Goal: Information Seeking & Learning: Learn about a topic

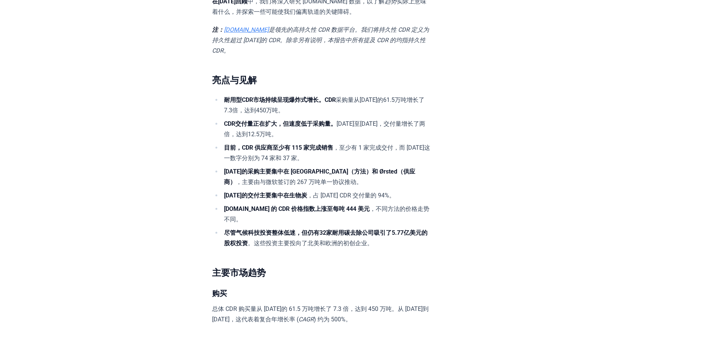
scroll to position [410, 0]
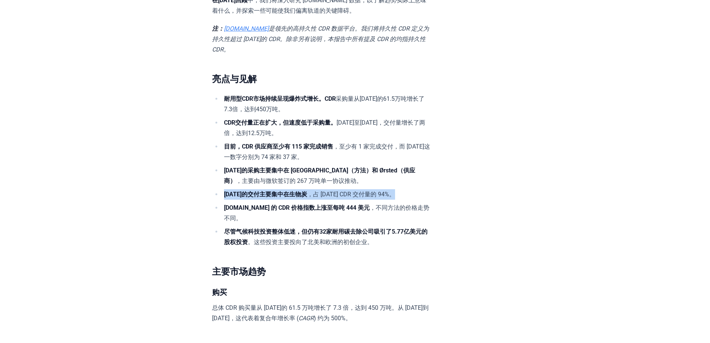
drag, startPoint x: 226, startPoint y: 192, endPoint x: 406, endPoint y: 191, distance: 180.1
click at [406, 191] on li "[DATE]的交付主要集中在生物炭 ，占 [DATE] CDR 交付量的 94%。" at bounding box center [326, 194] width 208 height 10
copy li "[DATE]的交付主要集中在生物炭 ，占 [DATE] CDR 交付量的 94%。"
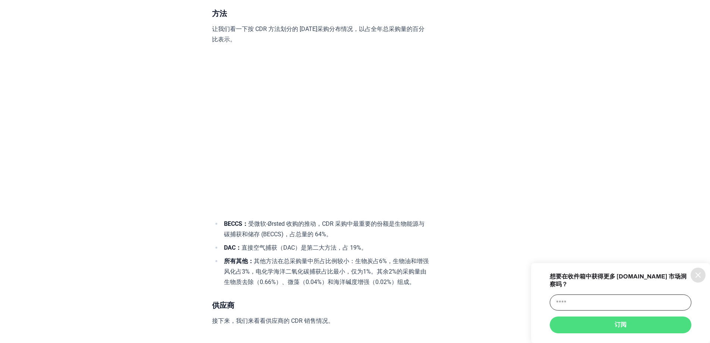
scroll to position [1827, 0]
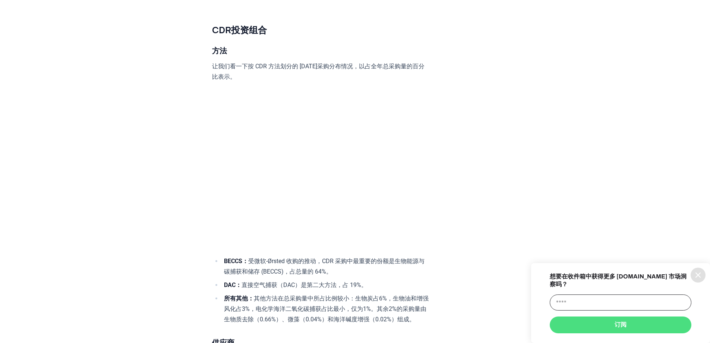
click at [698, 279] on icon "信息" at bounding box center [698, 274] width 9 height 9
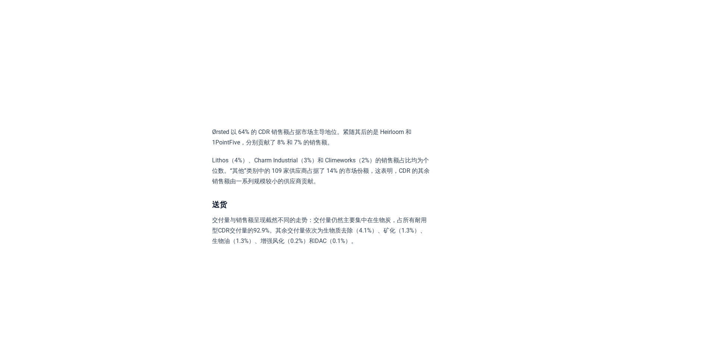
scroll to position [2386, 0]
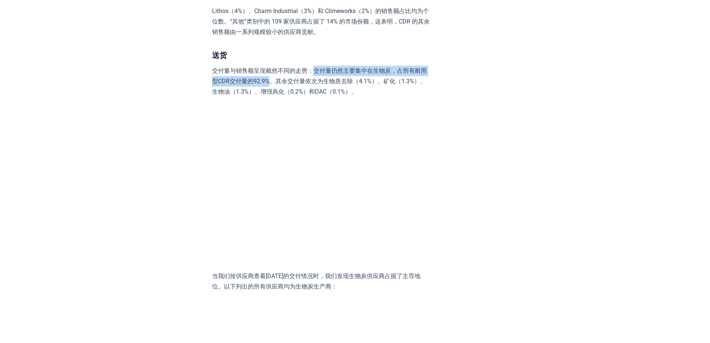
drag, startPoint x: 315, startPoint y: 77, endPoint x: 272, endPoint y: 88, distance: 44.6
click at [272, 88] on font "交付量与销售额呈现截然不同的走势：交付量仍然主要集中在生物炭，占所有耐用型CDR交付量的92.9%。其余交付量依次为生物质去除（4.1%）、矿化（1.3%）、…" at bounding box center [319, 81] width 215 height 28
copy font "交付量仍然主要集中在生物炭，占所有耐用型CDR交付量的92.9%"
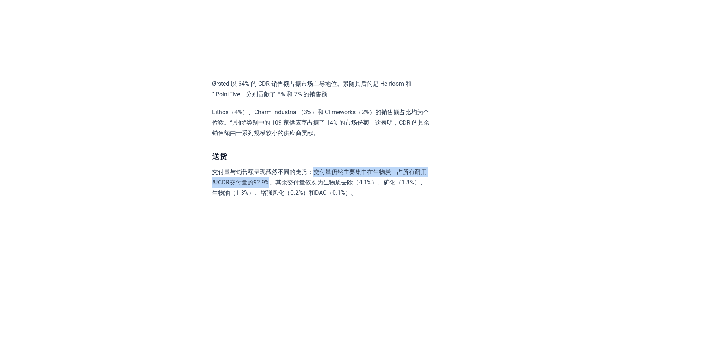
scroll to position [2275, 0]
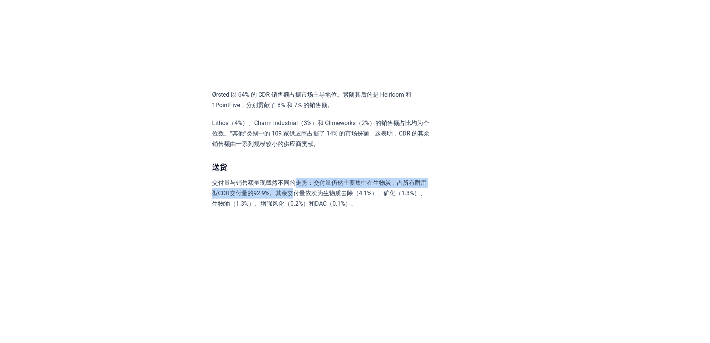
click at [293, 196] on p "交付量与销售额呈现截然不同的走势：交付量仍然主要集中在生物炭，占所有耐用型CDR交付量的92.9%。其余交付量依次为生物质去除（4.1%）、矿化（1.3%）、…" at bounding box center [321, 192] width 218 height 31
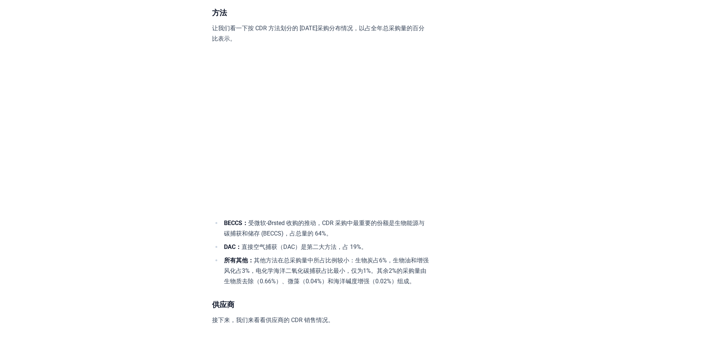
scroll to position [1864, 0]
